Goal: Transaction & Acquisition: Purchase product/service

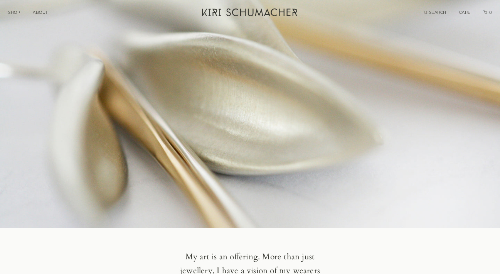
click at [15, 13] on link "SHOP" at bounding box center [14, 12] width 12 height 5
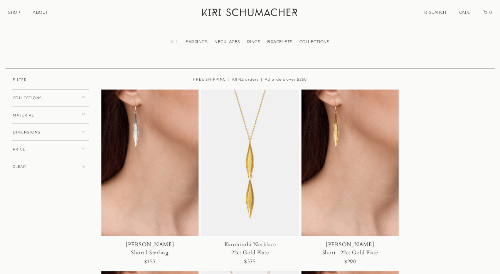
click at [24, 96] on span "COLLECTIONS" at bounding box center [27, 98] width 29 height 4
click at [24, 142] on span "MT COOK LILY" at bounding box center [40, 144] width 43 height 4
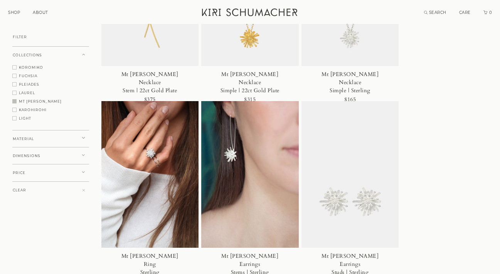
scroll to position [173, 0]
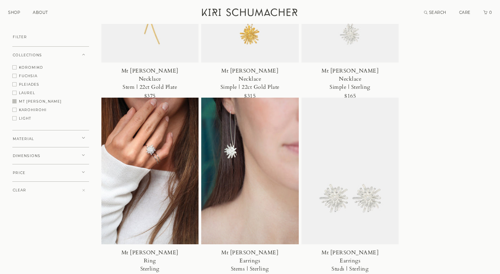
click at [15, 92] on span at bounding box center [14, 93] width 4 height 4
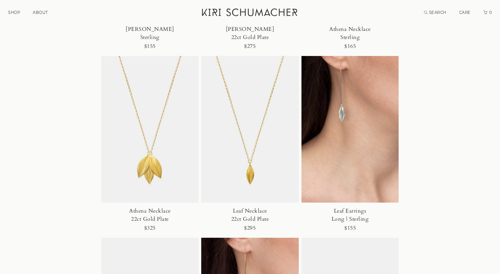
scroll to position [335, 0]
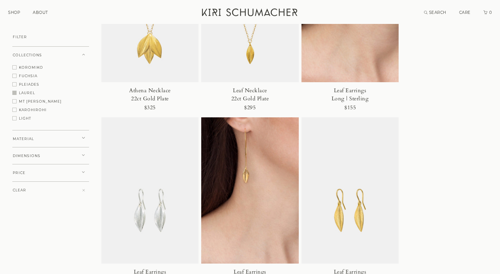
click at [15, 85] on span at bounding box center [14, 84] width 4 height 4
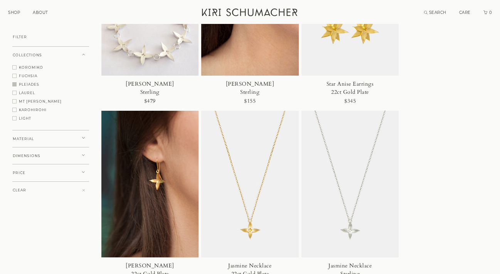
scroll to position [190, 0]
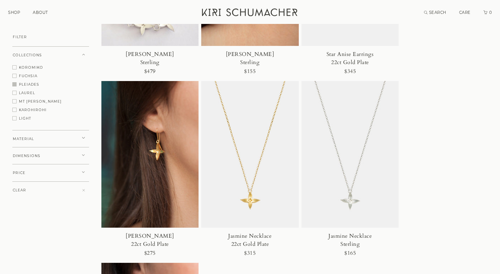
click at [15, 118] on span at bounding box center [14, 118] width 4 height 4
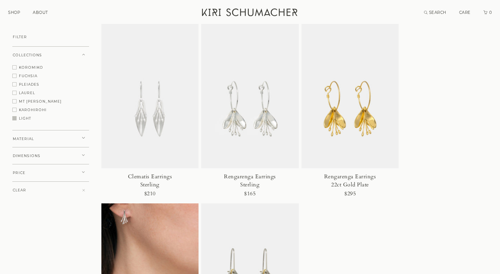
scroll to position [69, 0]
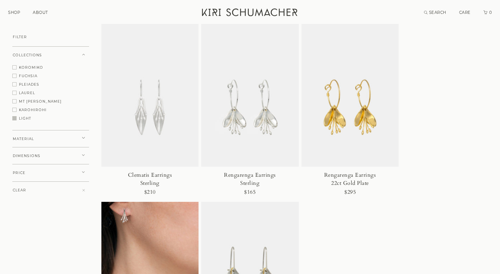
click at [232, 118] on img at bounding box center [250, 93] width 98 height 146
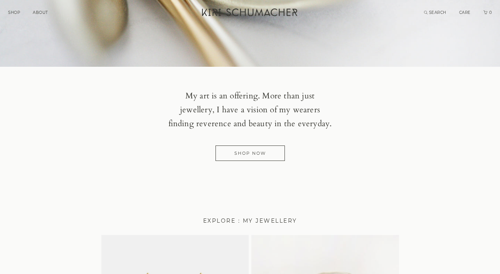
scroll to position [158, 0]
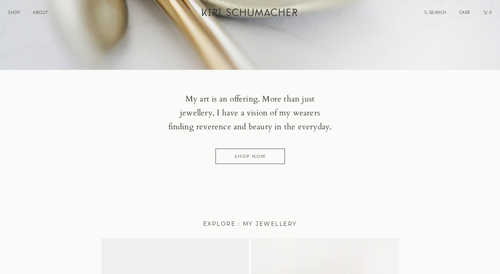
click at [13, 11] on link "SHOP" at bounding box center [14, 12] width 12 height 5
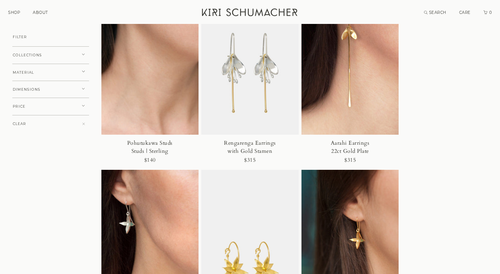
scroll to position [2232, 0]
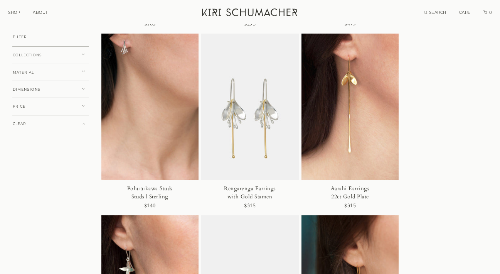
click at [236, 118] on img at bounding box center [250, 107] width 98 height 146
